Goal: Transaction & Acquisition: Purchase product/service

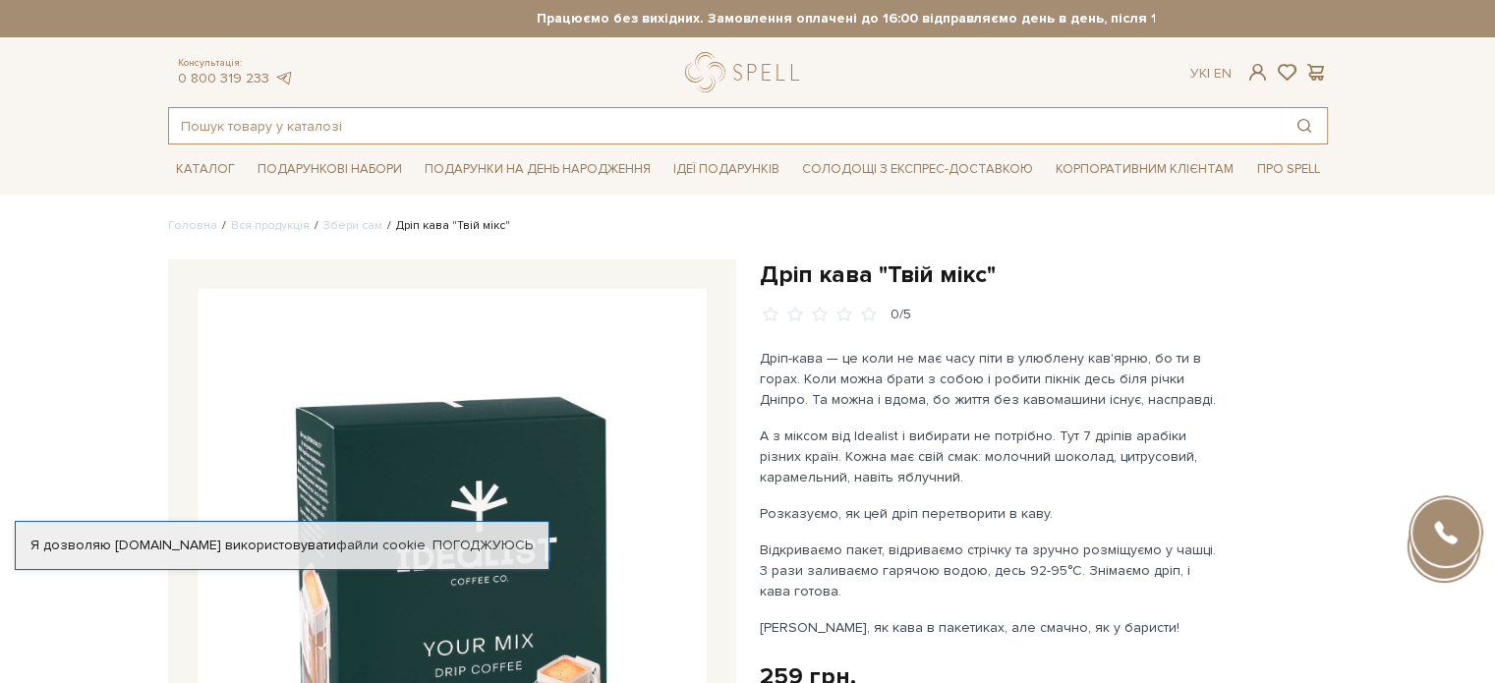
click at [317, 134] on input "text" at bounding box center [725, 125] width 1113 height 35
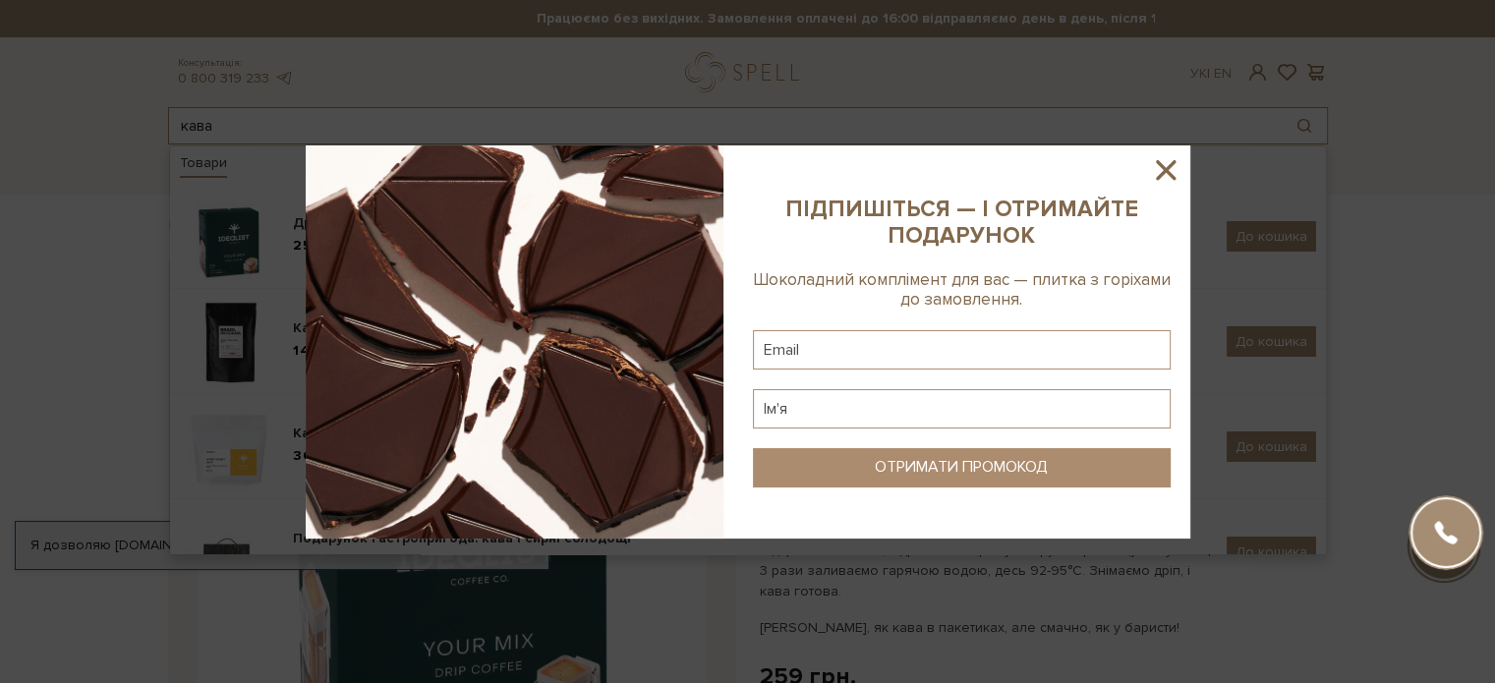
type input "кава"
click at [1167, 181] on icon at bounding box center [1165, 169] width 33 height 33
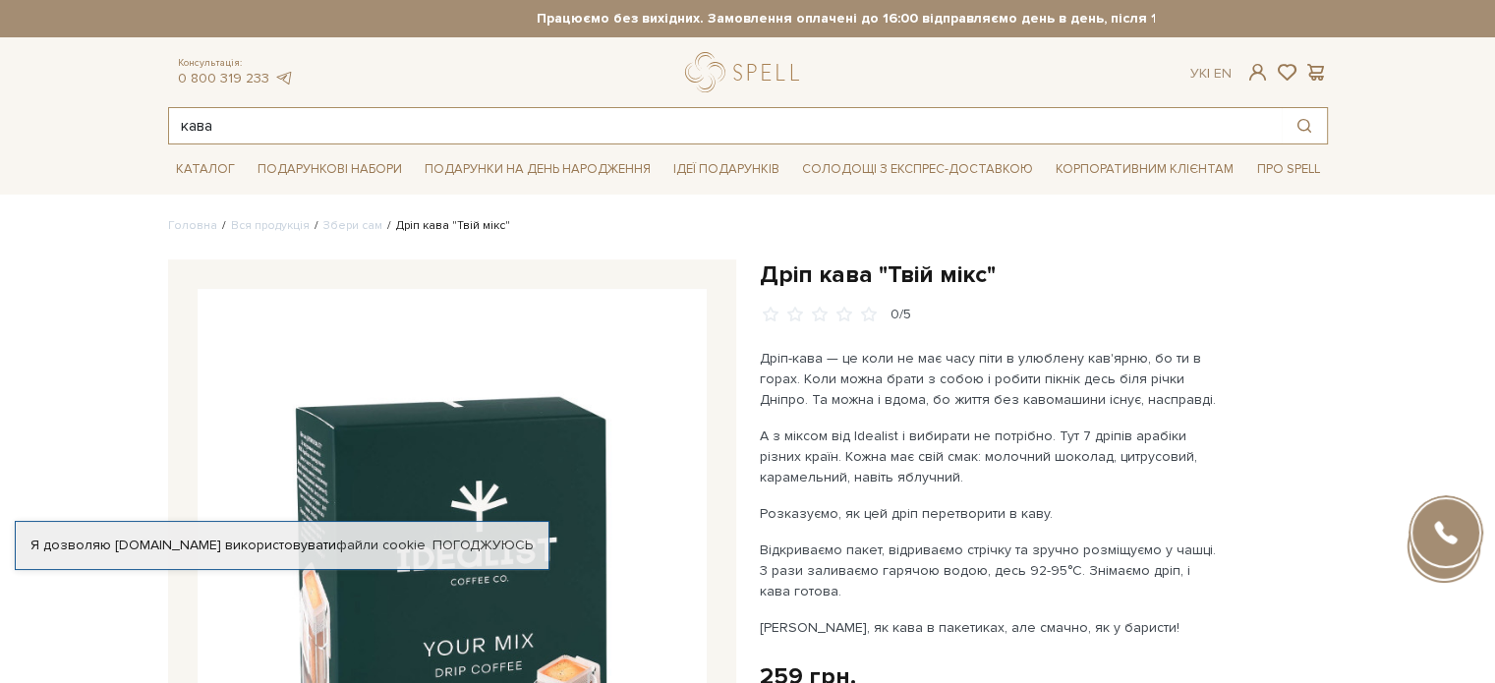
click at [252, 133] on input "кава" at bounding box center [725, 125] width 1113 height 35
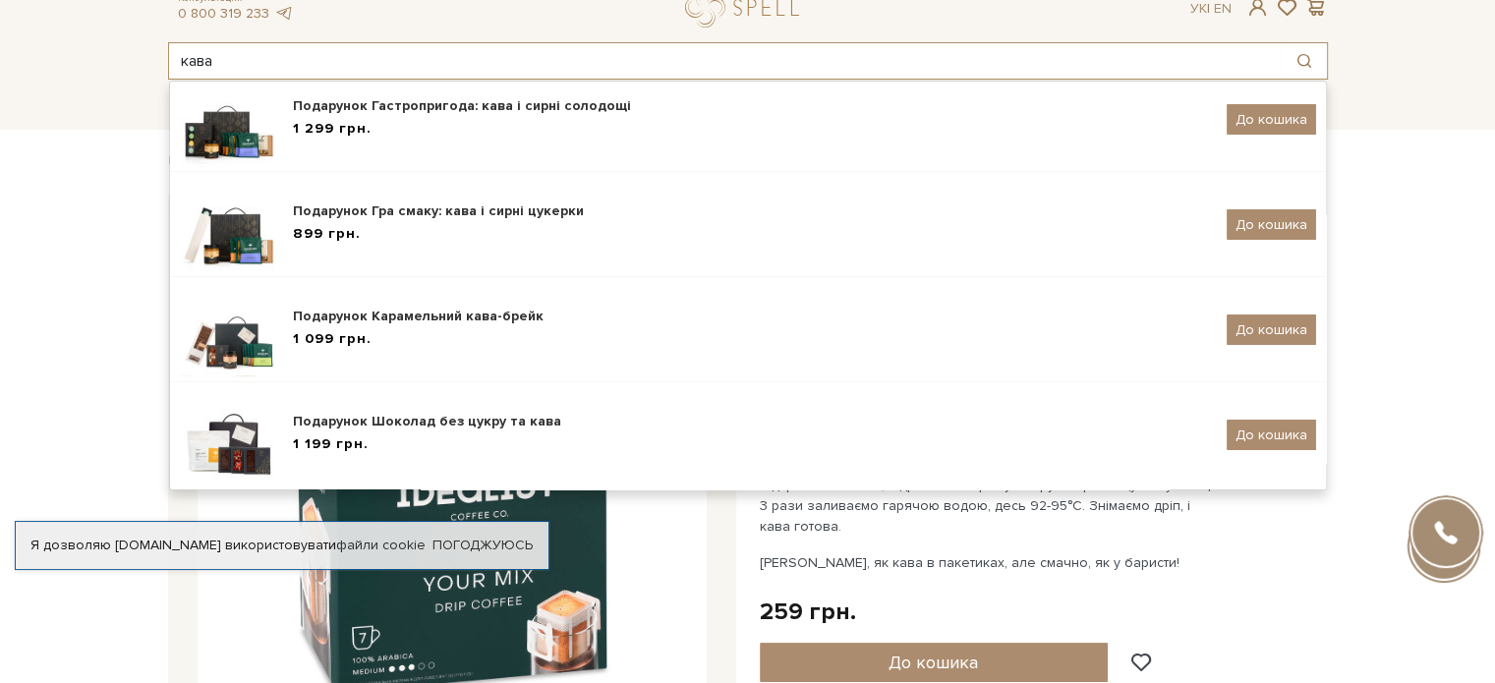
scroll to position [98, 0]
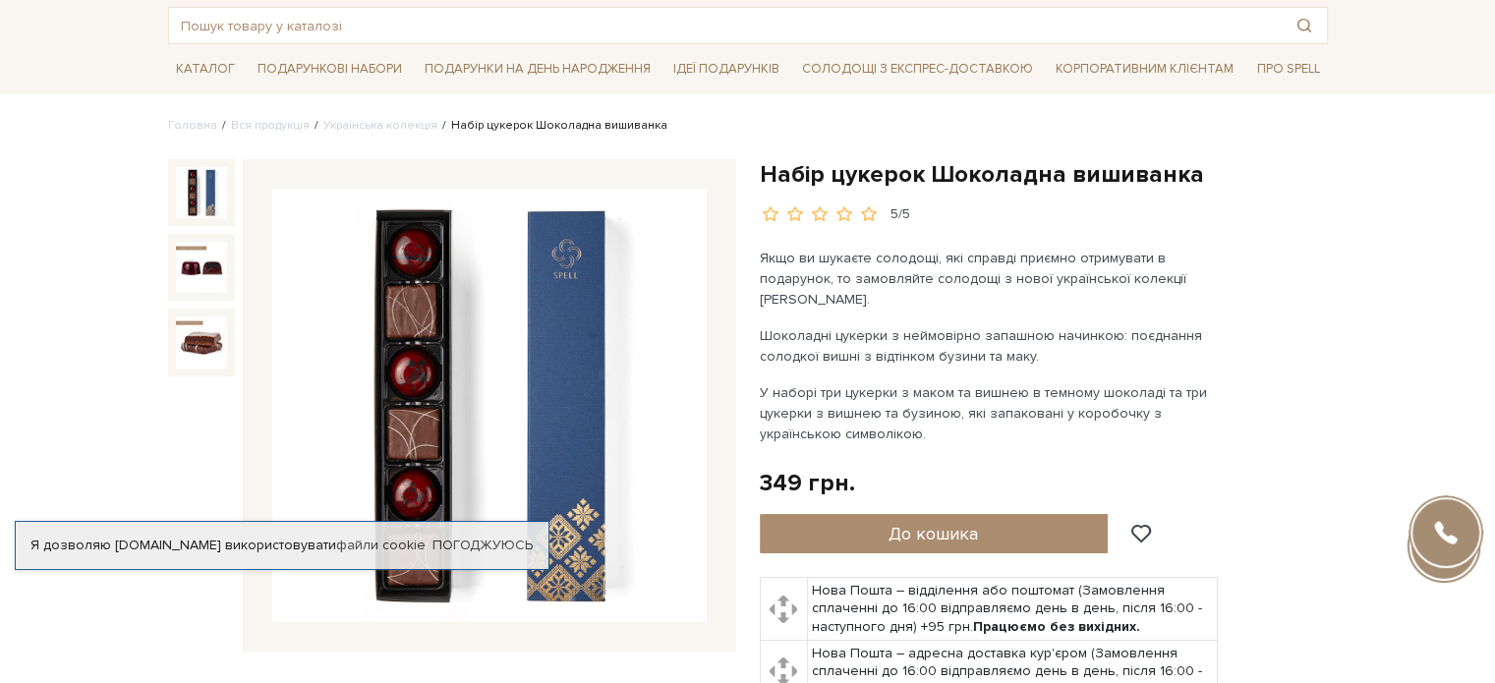
scroll to position [98, 0]
